Goal: Task Accomplishment & Management: Use online tool/utility

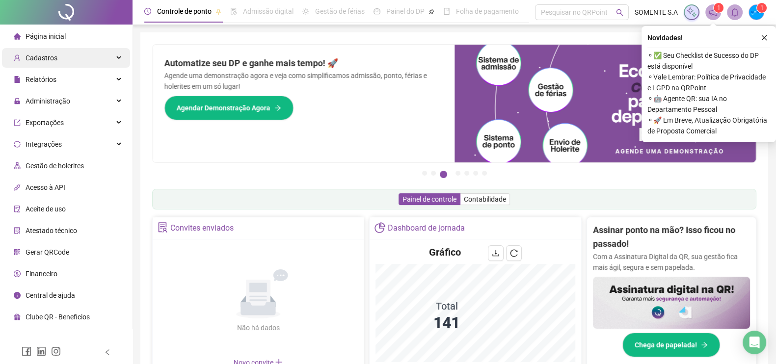
click at [62, 61] on div "Cadastros" at bounding box center [66, 58] width 128 height 20
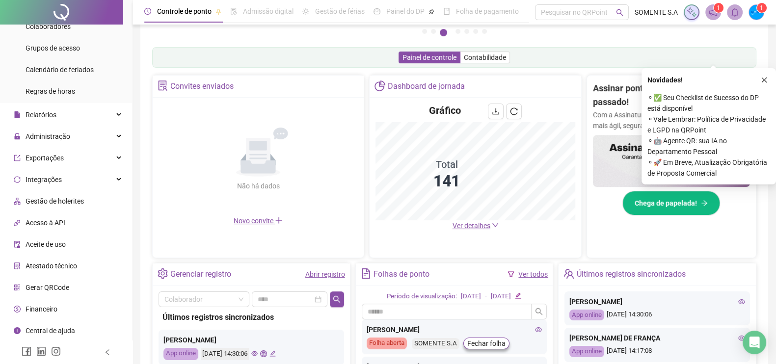
scroll to position [122, 0]
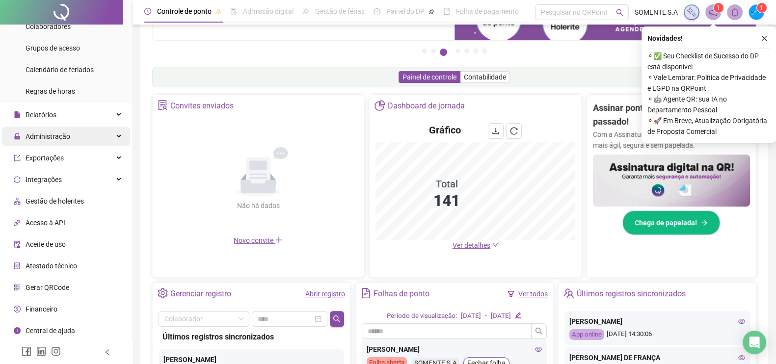
click at [69, 131] on span "Administração" at bounding box center [42, 137] width 56 height 20
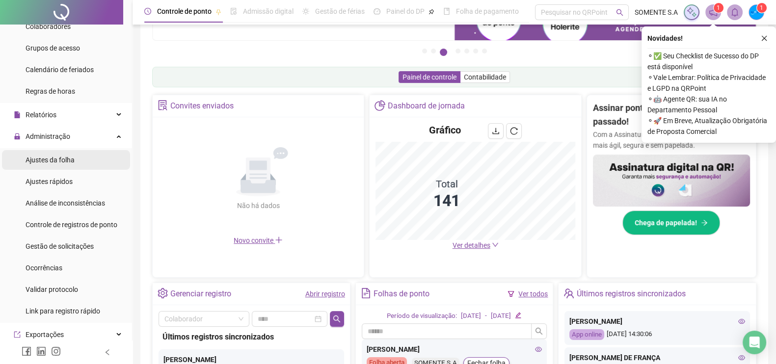
click at [58, 158] on span "Ajustes da folha" at bounding box center [50, 160] width 49 height 8
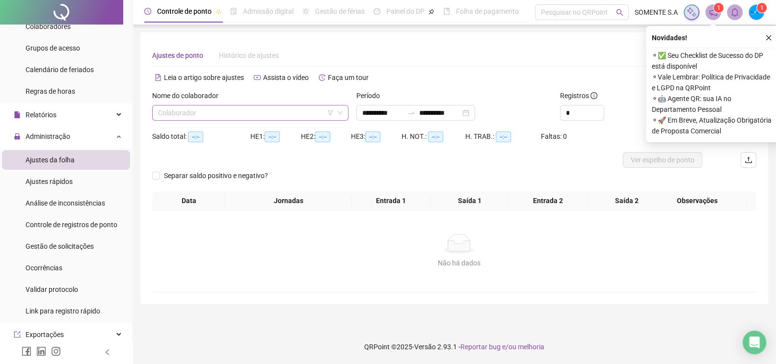
click at [282, 126] on div "Nome do colaborador Colaborador" at bounding box center [250, 109] width 204 height 38
click at [276, 116] on input "search" at bounding box center [246, 113] width 176 height 15
click at [276, 109] on input "search" at bounding box center [246, 113] width 176 height 15
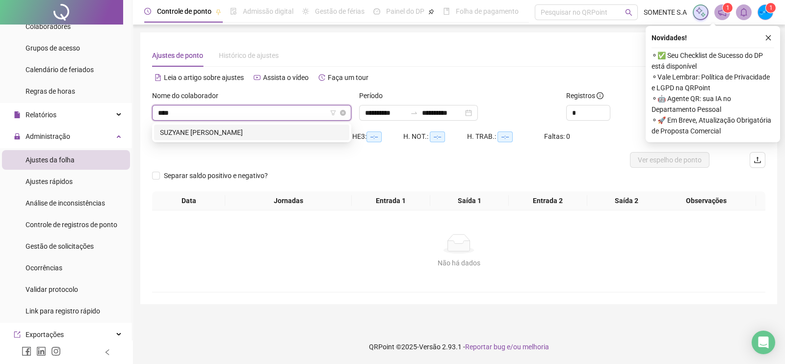
type input "*****"
click at [267, 135] on div "SUZYANE KARINE AZARIAS DOS SANTOS SILVA" at bounding box center [252, 132] width 184 height 11
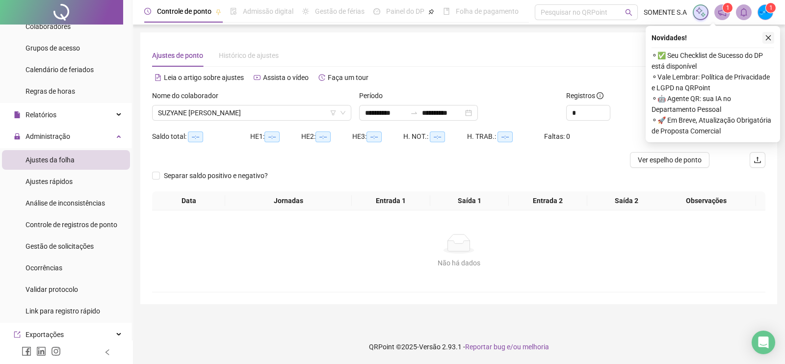
click at [770, 38] on icon "close" at bounding box center [768, 37] width 7 height 7
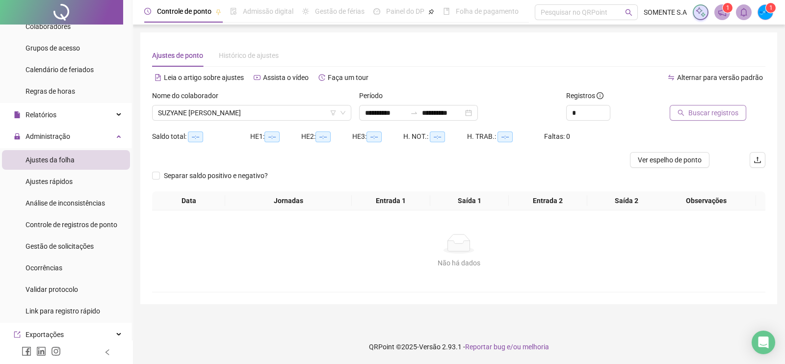
click at [695, 112] on span "Buscar registros" at bounding box center [714, 113] width 50 height 11
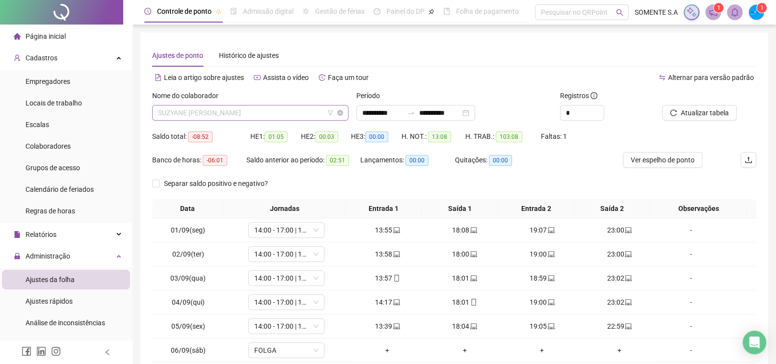
click at [255, 115] on span "SUZYANE KARINE AZARIAS DOS SANTOS SILVA" at bounding box center [250, 113] width 185 height 15
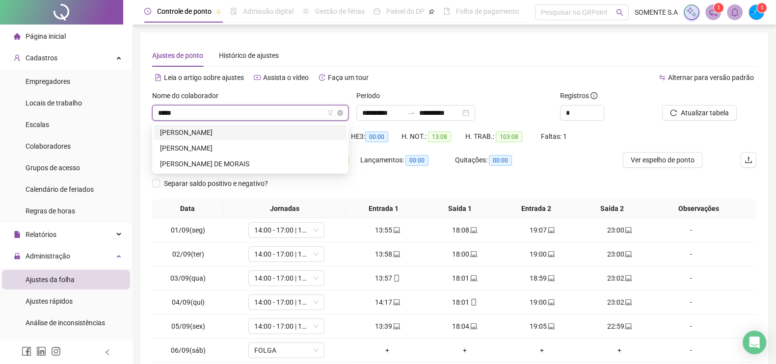
type input "******"
click at [246, 132] on div "PALOMA DE LIMA PRADO" at bounding box center [250, 132] width 181 height 11
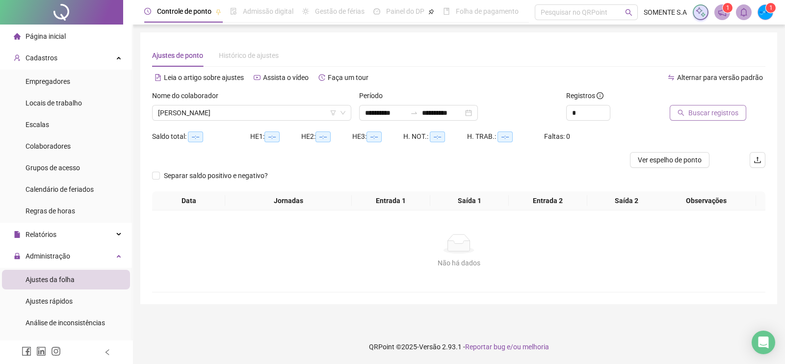
click at [683, 110] on icon "search" at bounding box center [681, 112] width 7 height 7
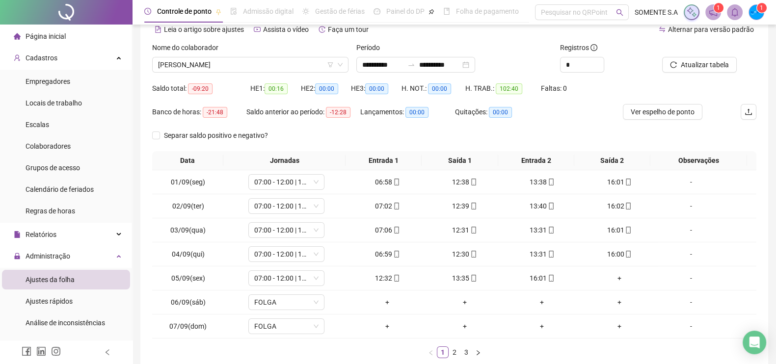
scroll to position [103, 0]
